Goal: Task Accomplishment & Management: Manage account settings

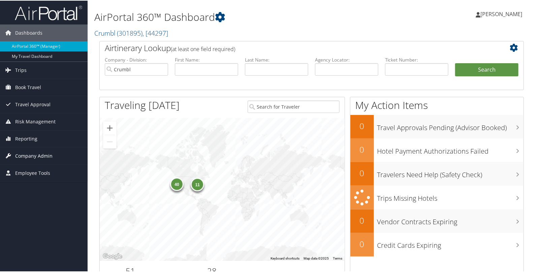
click at [22, 153] on span "Company Admin" at bounding box center [33, 155] width 37 height 17
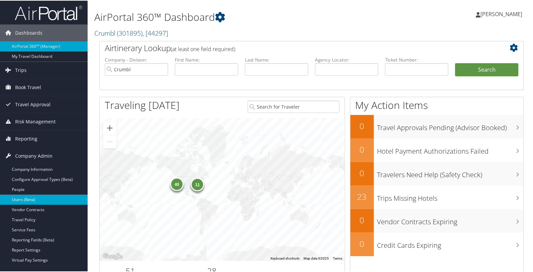
click at [23, 196] on link "Users (Beta)" at bounding box center [44, 199] width 88 height 10
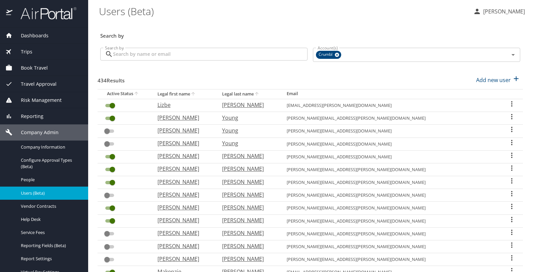
click at [137, 52] on input "Search by" at bounding box center [210, 54] width 195 height 13
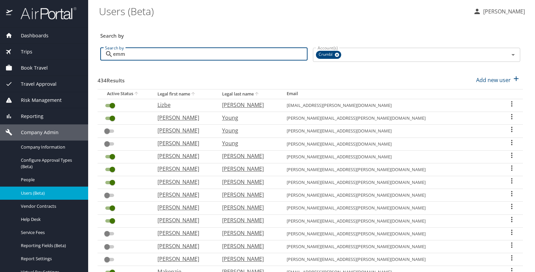
type input "[PERSON_NAME]"
checkbox input "false"
checkbox input "true"
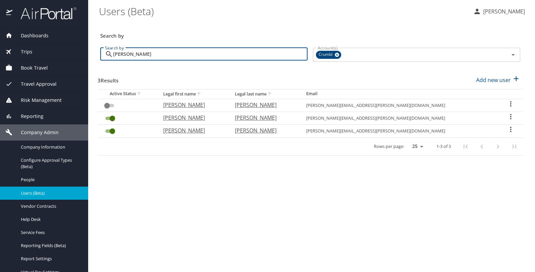
type input "[PERSON_NAME]"
click at [508, 129] on icon "User Search Table" at bounding box center [511, 130] width 8 height 8
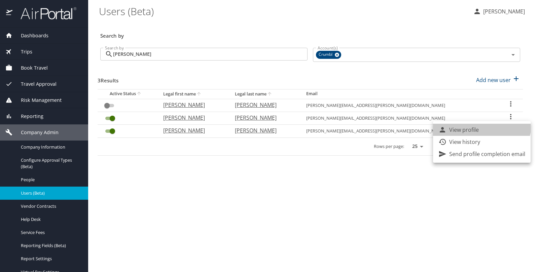
click at [477, 124] on li "View profile" at bounding box center [482, 130] width 98 height 12
select select "US"
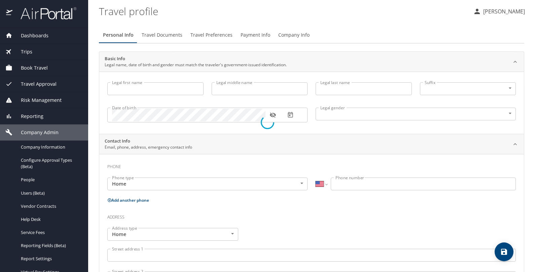
type input "[PERSON_NAME]"
type input "[DEMOGRAPHIC_DATA]"
select select "US"
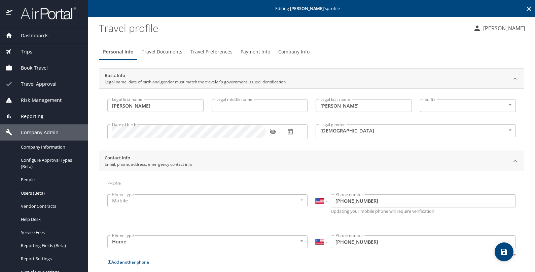
click at [202, 53] on span "Travel Preferences" at bounding box center [212, 52] width 42 height 8
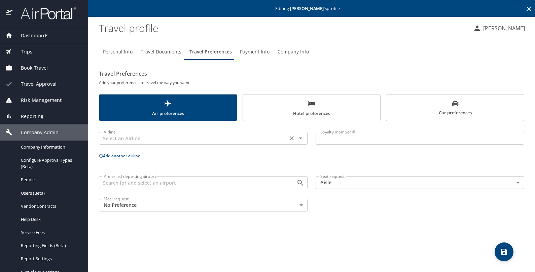
click at [179, 138] on input "text" at bounding box center [193, 138] width 185 height 9
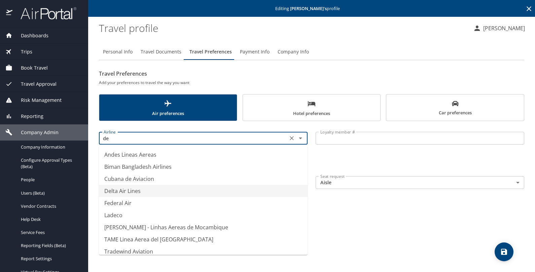
click at [156, 190] on li "Delta Air Lines" at bounding box center [203, 191] width 209 height 12
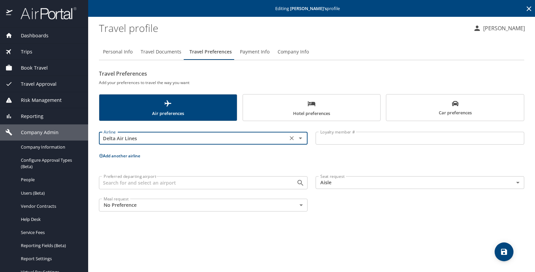
type input "Delta Air Lines"
click at [331, 136] on input "Loyalty member #" at bounding box center [420, 138] width 209 height 13
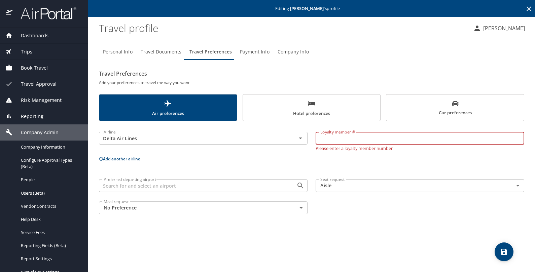
paste input "9862789048"
type input "9862789048"
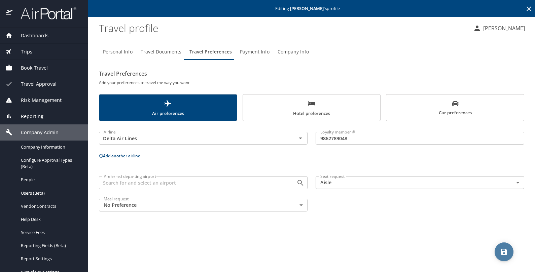
click at [507, 249] on icon "save" at bounding box center [504, 252] width 8 height 8
